Goal: Obtain resource: Download file/media

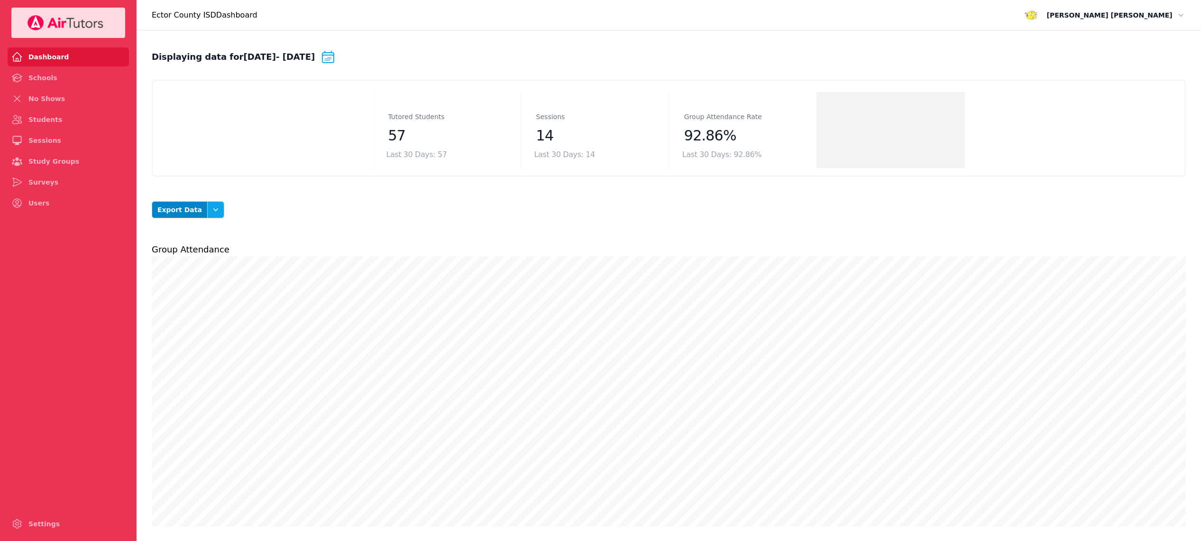
click at [214, 210] on button "Open options" at bounding box center [215, 209] width 17 height 17
click at [205, 267] on button "Session Attendance" at bounding box center [199, 271] width 53 height 27
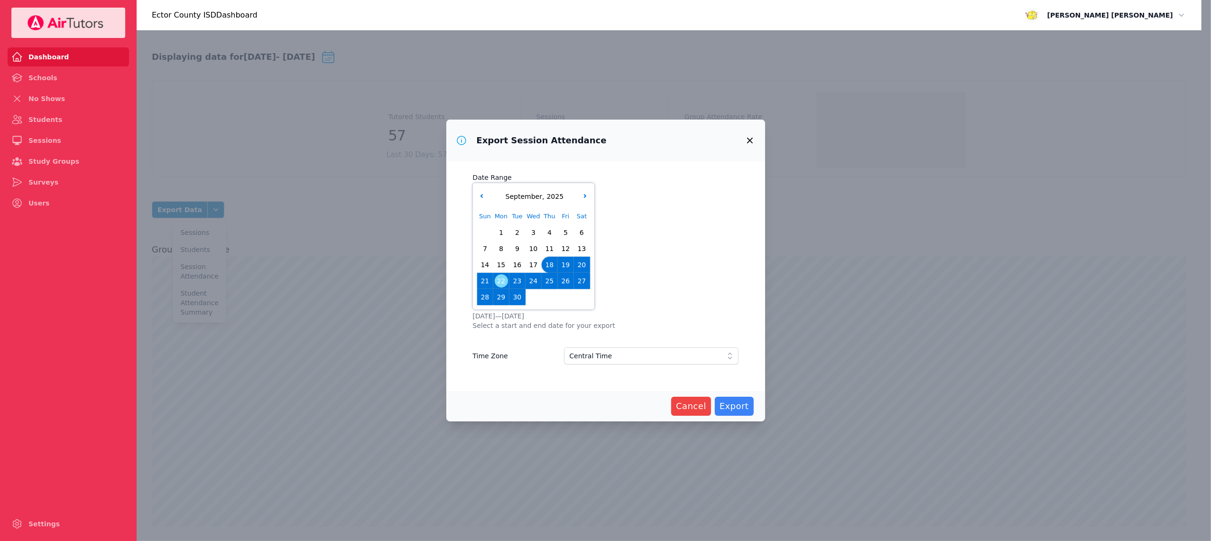
click at [550, 263] on span "18" at bounding box center [549, 264] width 13 height 13
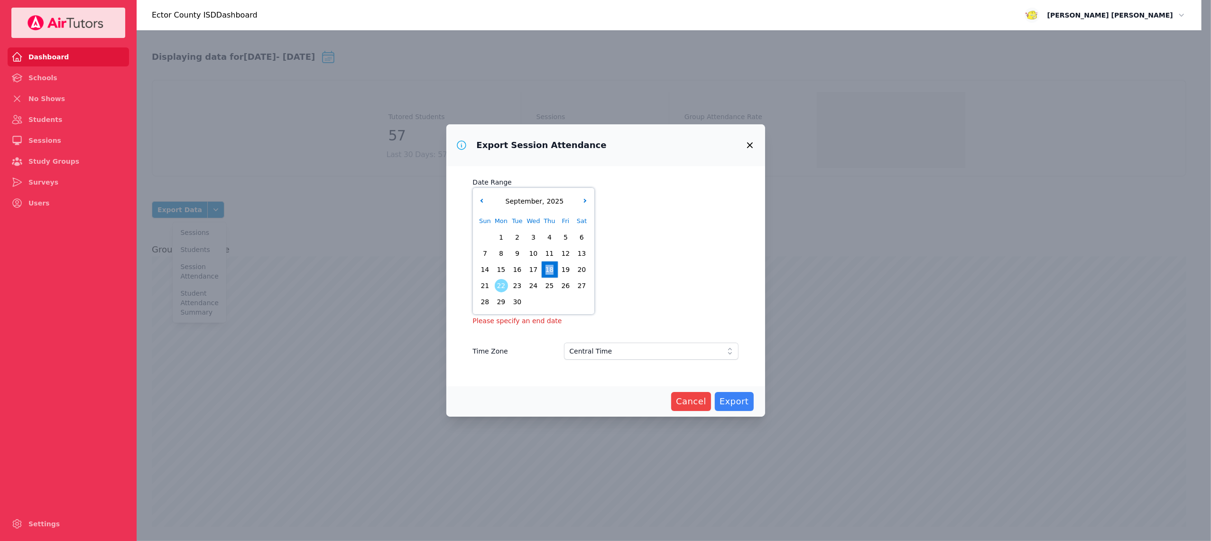
click at [550, 263] on span "18" at bounding box center [549, 269] width 13 height 13
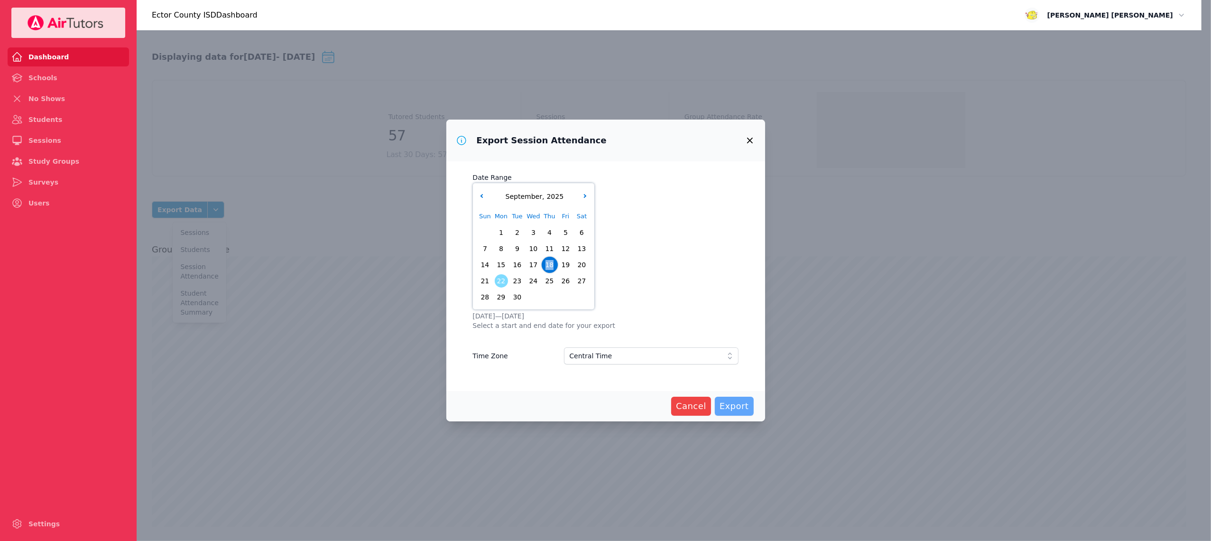
click at [743, 409] on span "Export" at bounding box center [733, 405] width 29 height 13
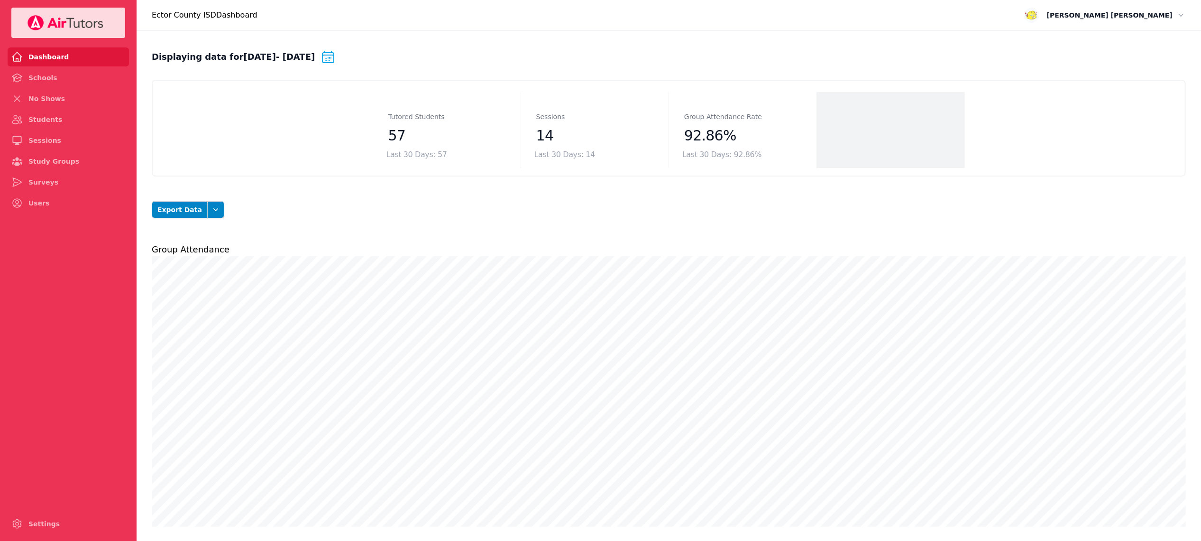
click at [1188, 11] on button "Open user menu [PERSON_NAME]" at bounding box center [1105, 15] width 167 height 21
click at [1148, 51] on button "Logout" at bounding box center [1155, 53] width 61 height 15
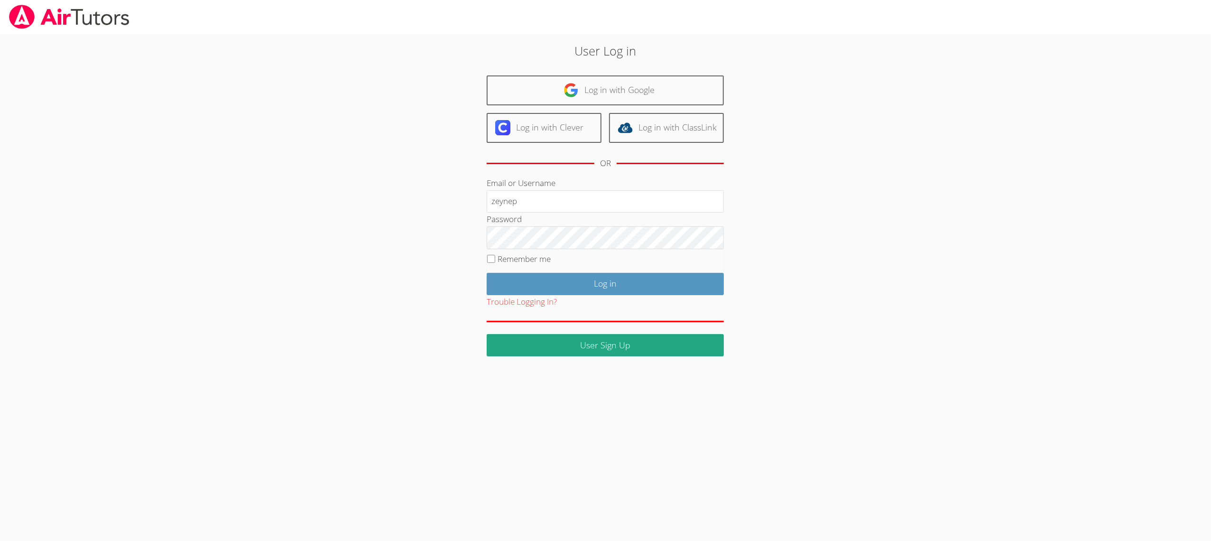
type input "zeynep"
click at [530, 283] on input "Log in" at bounding box center [605, 284] width 237 height 22
